Goal: Information Seeking & Learning: Find specific fact

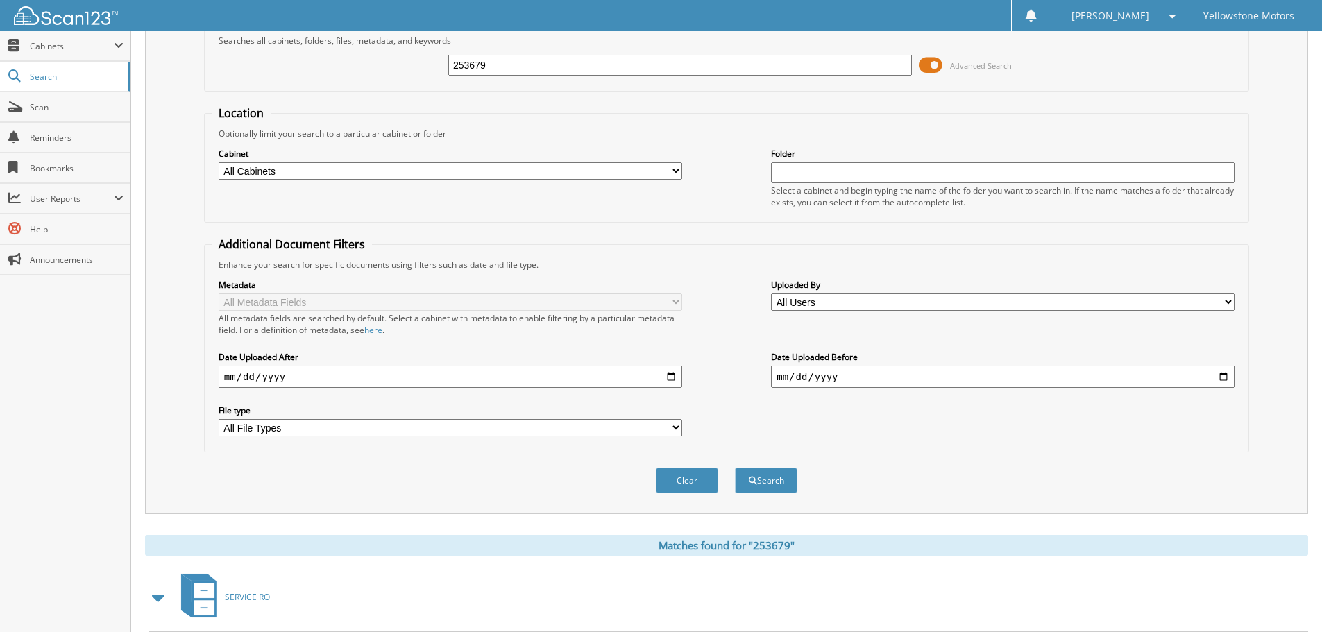
scroll to position [69, 0]
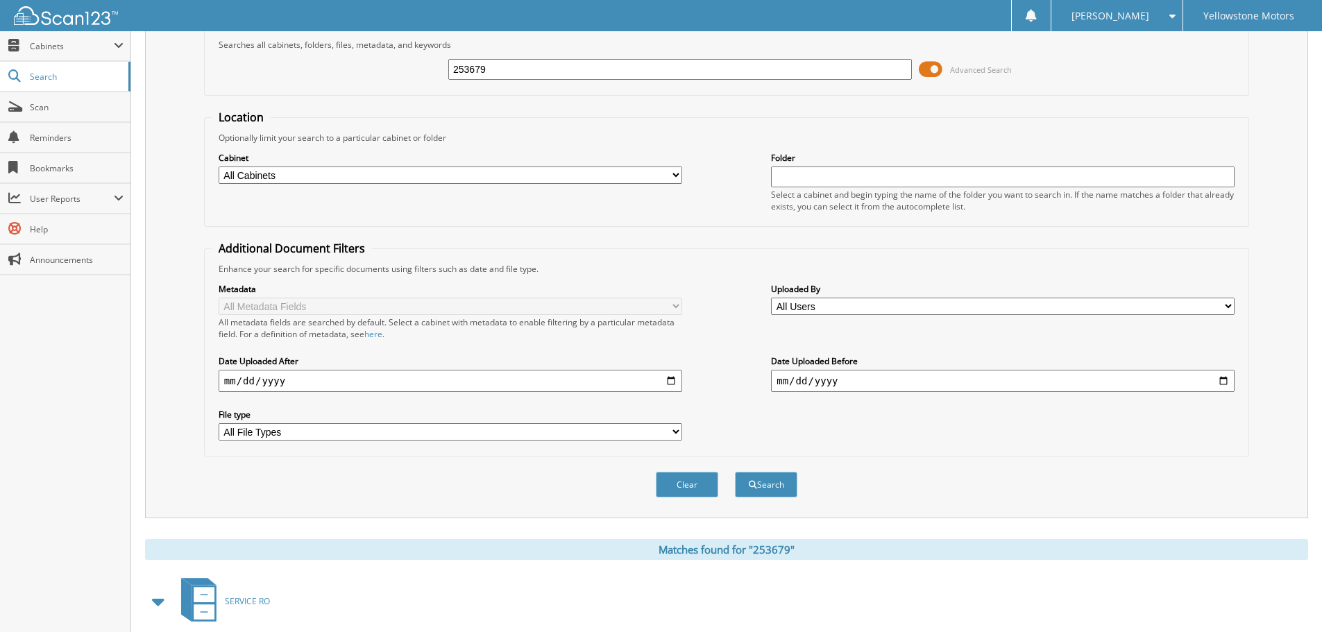
drag, startPoint x: 501, startPoint y: 82, endPoint x: 494, endPoint y: 75, distance: 9.8
click at [498, 81] on div "253679 Advanced Search" at bounding box center [727, 69] width 1030 height 37
drag, startPoint x: 494, startPoint y: 71, endPoint x: 317, endPoint y: 96, distance: 179.5
click at [326, 95] on fieldset "Search Term Searches all cabinets, folders, files, metadata, and keywords 25367…" at bounding box center [726, 56] width 1045 height 79
paste input "255599"
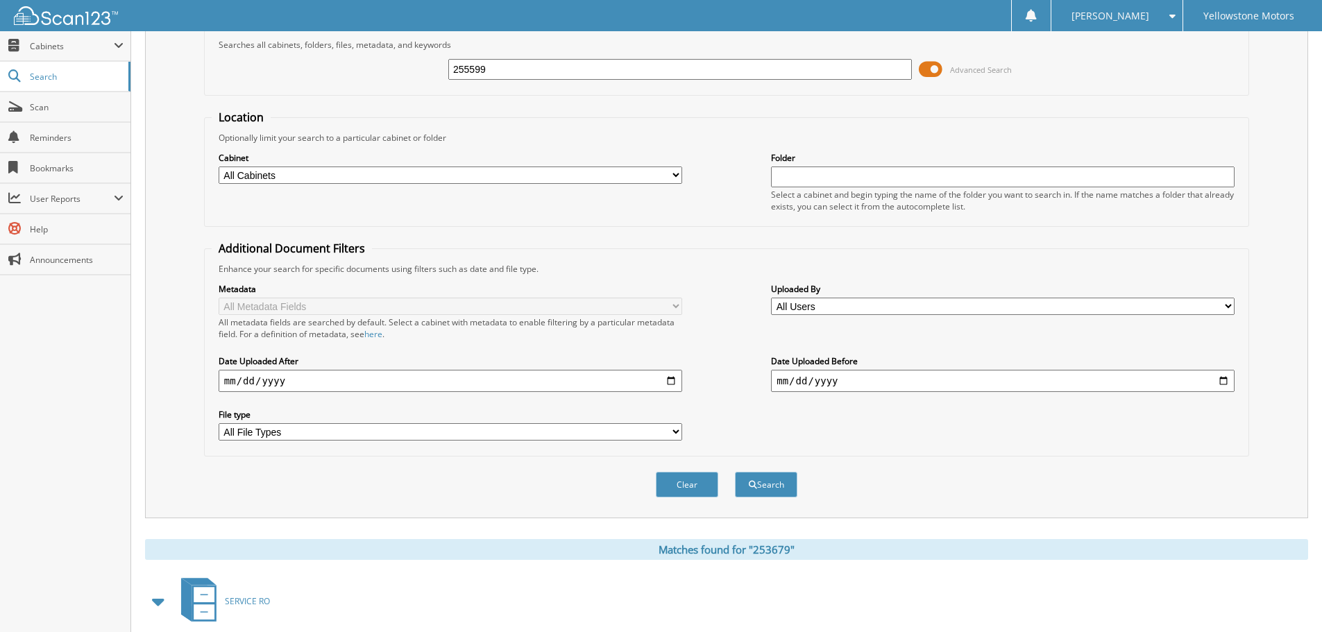
type input "255599"
click at [735, 472] on button "Search" at bounding box center [766, 485] width 62 height 26
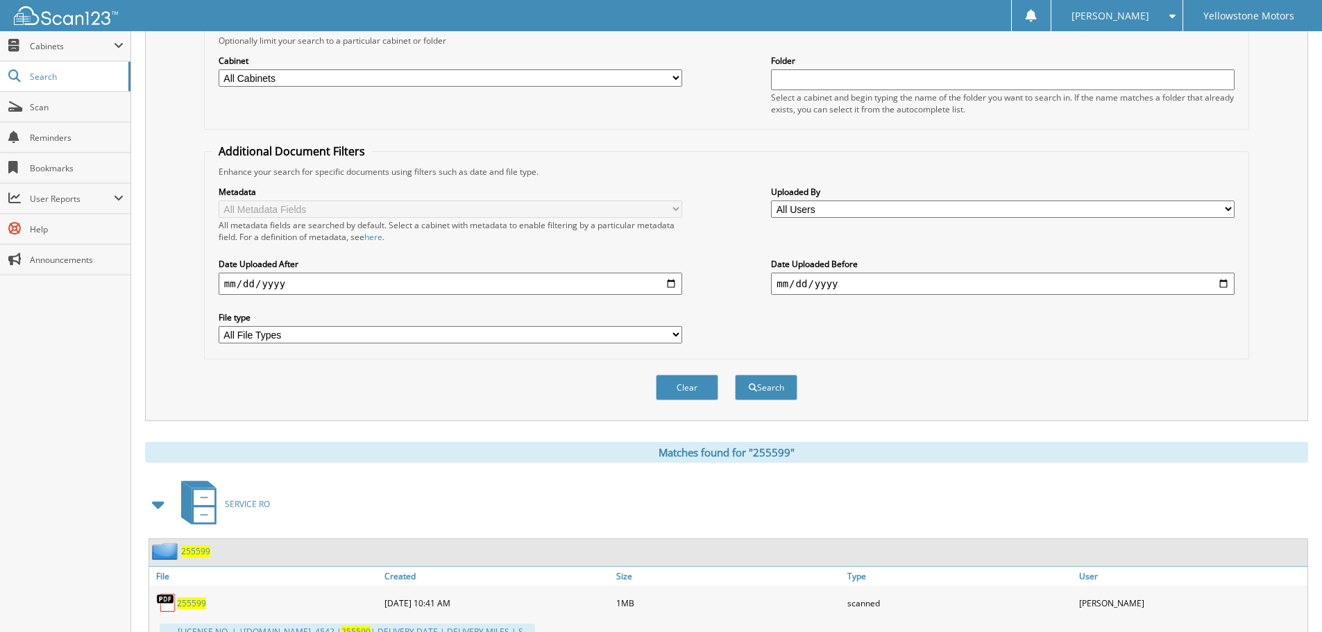
scroll to position [221, 0]
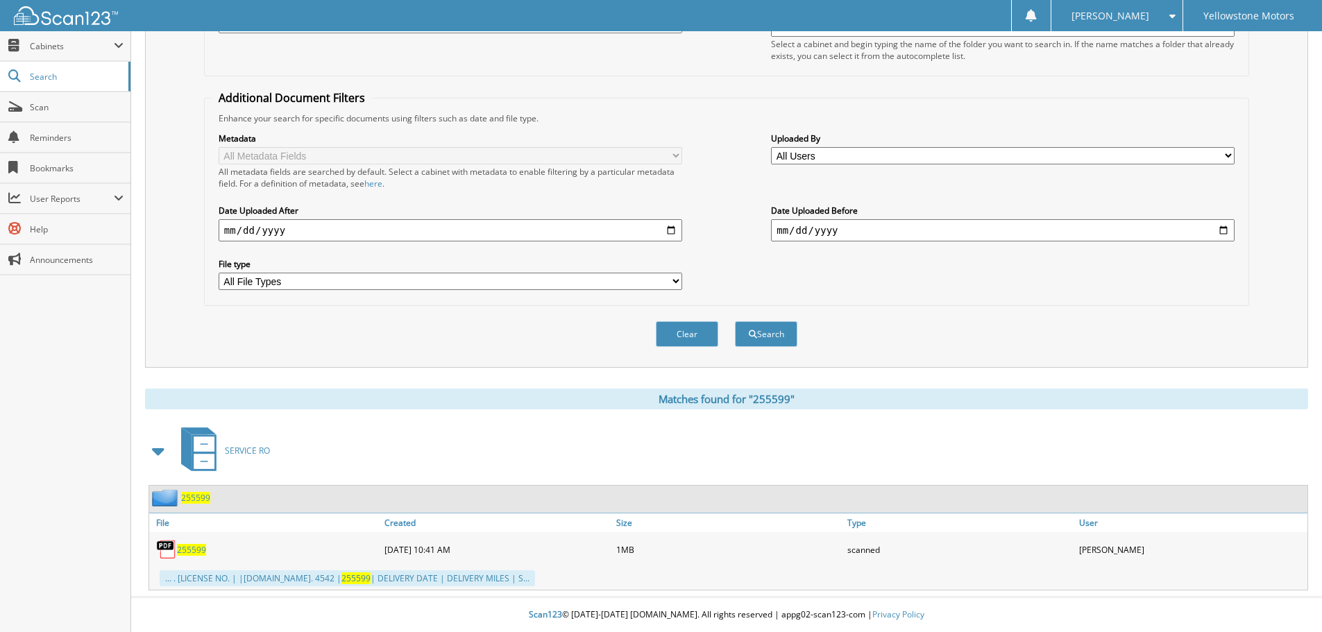
click at [184, 548] on span "255599" at bounding box center [191, 550] width 29 height 12
click at [185, 548] on span "255599" at bounding box center [191, 550] width 29 height 12
